Goal: Task Accomplishment & Management: Use online tool/utility

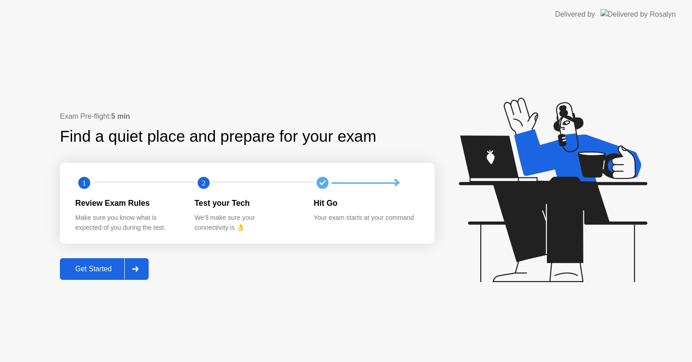
click at [88, 232] on div "Make sure you know what is expected of you during the test." at bounding box center [127, 222] width 105 height 19
click at [91, 247] on div "Exam Pre-flight: 5 min Find a quiet place and prepare for your exam 1 2 Review …" at bounding box center [247, 195] width 375 height 168
click at [88, 265] on div "Get Started" at bounding box center [94, 269] width 62 height 8
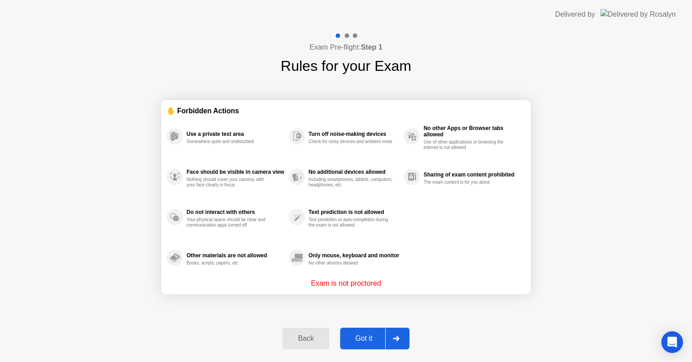
click at [369, 341] on div "Got it" at bounding box center [364, 338] width 42 height 8
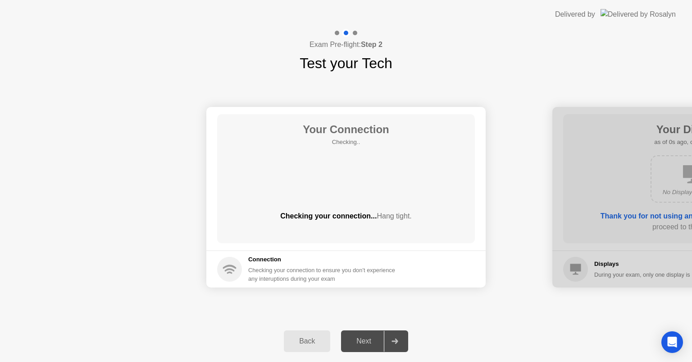
click at [373, 337] on div "Next" at bounding box center [364, 341] width 40 height 8
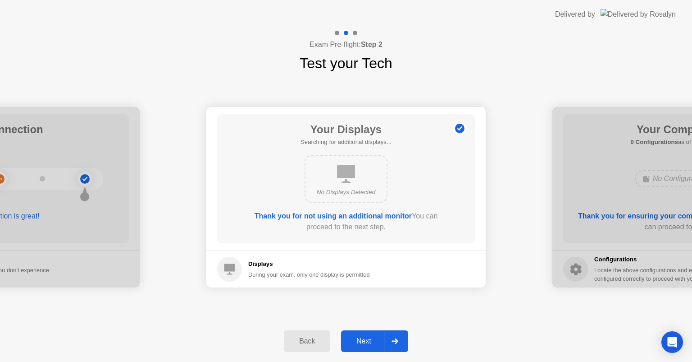
click at [377, 344] on div "Next" at bounding box center [364, 341] width 40 height 8
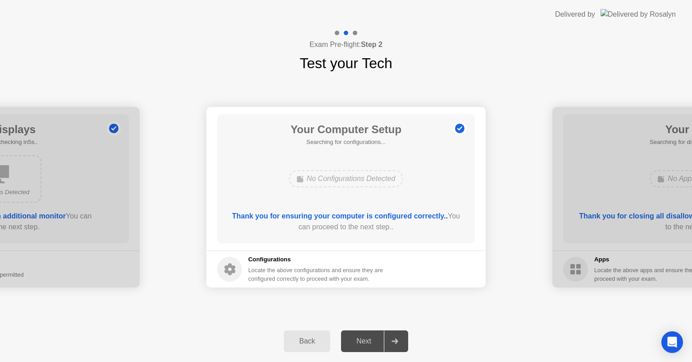
click at [377, 344] on div "Next" at bounding box center [364, 341] width 40 height 8
click at [377, 343] on div "Next" at bounding box center [364, 341] width 40 height 8
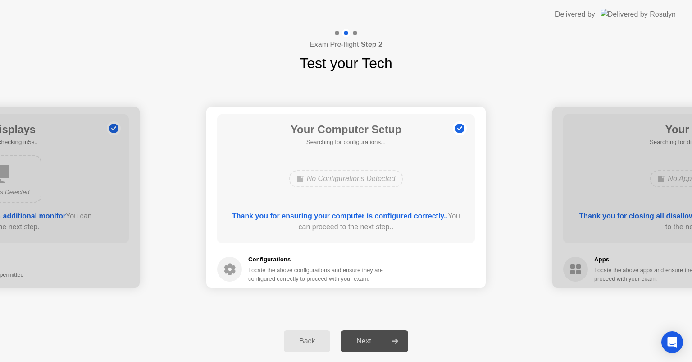
click at [377, 337] on div "Next" at bounding box center [364, 341] width 40 height 8
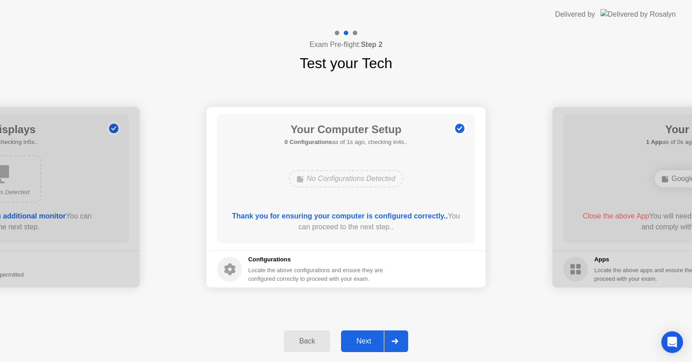
click at [370, 339] on div "Next" at bounding box center [364, 341] width 40 height 8
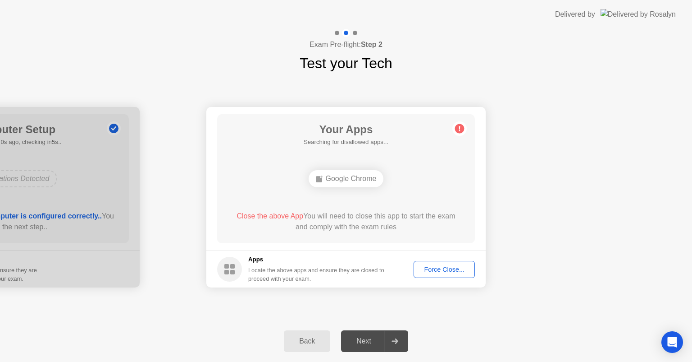
click at [370, 339] on div "Next" at bounding box center [364, 341] width 40 height 8
click at [426, 272] on div "Force Close..." at bounding box center [444, 269] width 55 height 7
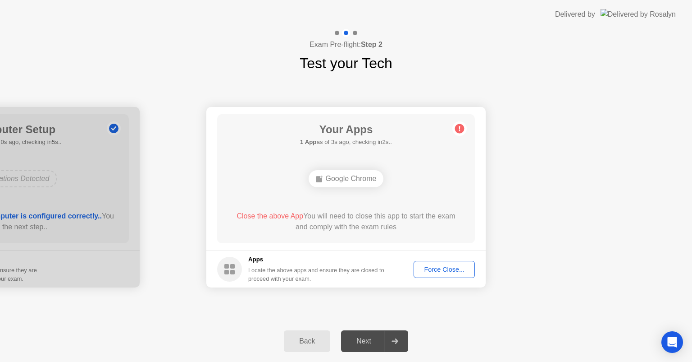
click at [447, 263] on button "Force Close..." at bounding box center [444, 269] width 61 height 17
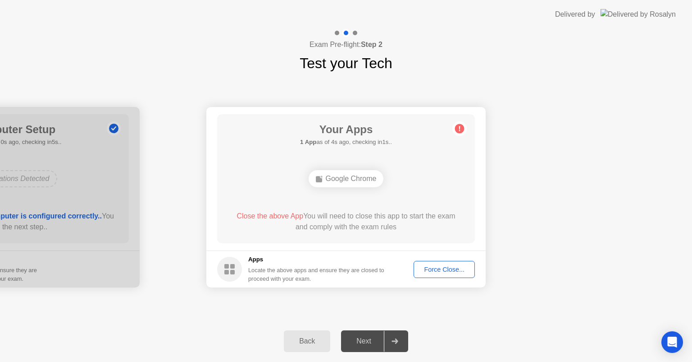
click at [427, 266] on div "Force Close..." at bounding box center [444, 269] width 55 height 7
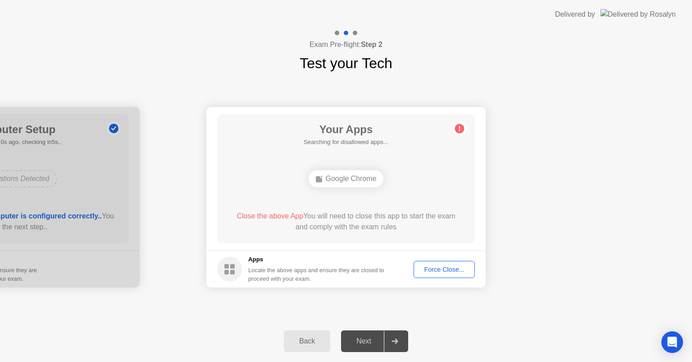
click at [424, 266] on div "Force Close..." at bounding box center [444, 269] width 55 height 7
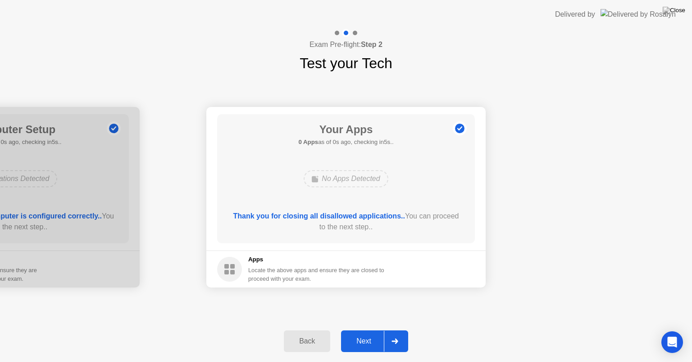
click at [433, 275] on footer "Apps Locate the above apps and ensure they are closed to proceed with your exam." at bounding box center [345, 268] width 279 height 37
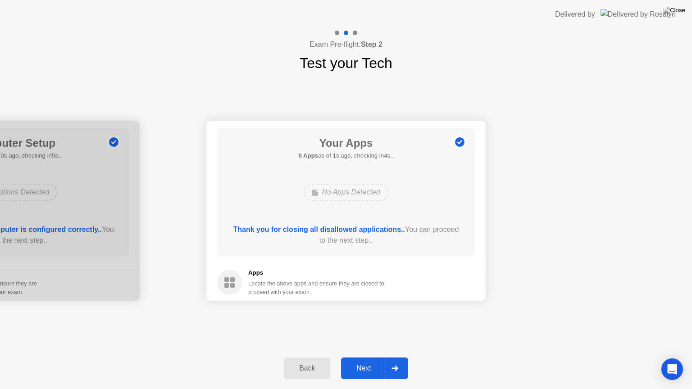
click at [375, 361] on div "Next" at bounding box center [364, 369] width 40 height 8
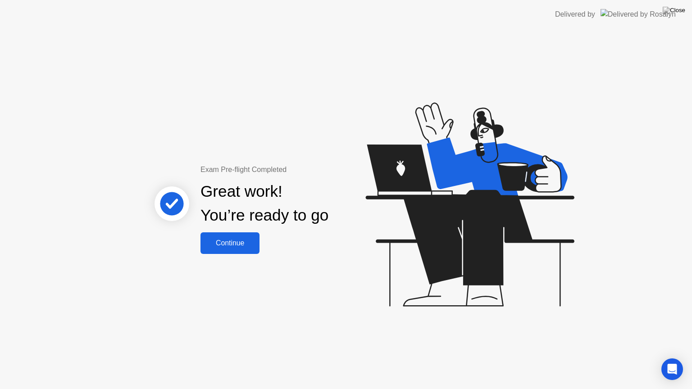
click at [233, 242] on div "Continue" at bounding box center [230, 243] width 54 height 8
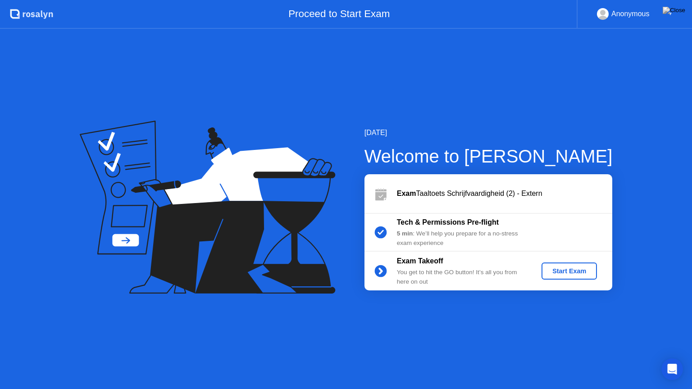
click at [239, 218] on icon at bounding box center [208, 207] width 256 height 173
click at [576, 275] on div "Start Exam" at bounding box center [569, 271] width 48 height 7
